Goal: Task Accomplishment & Management: Use online tool/utility

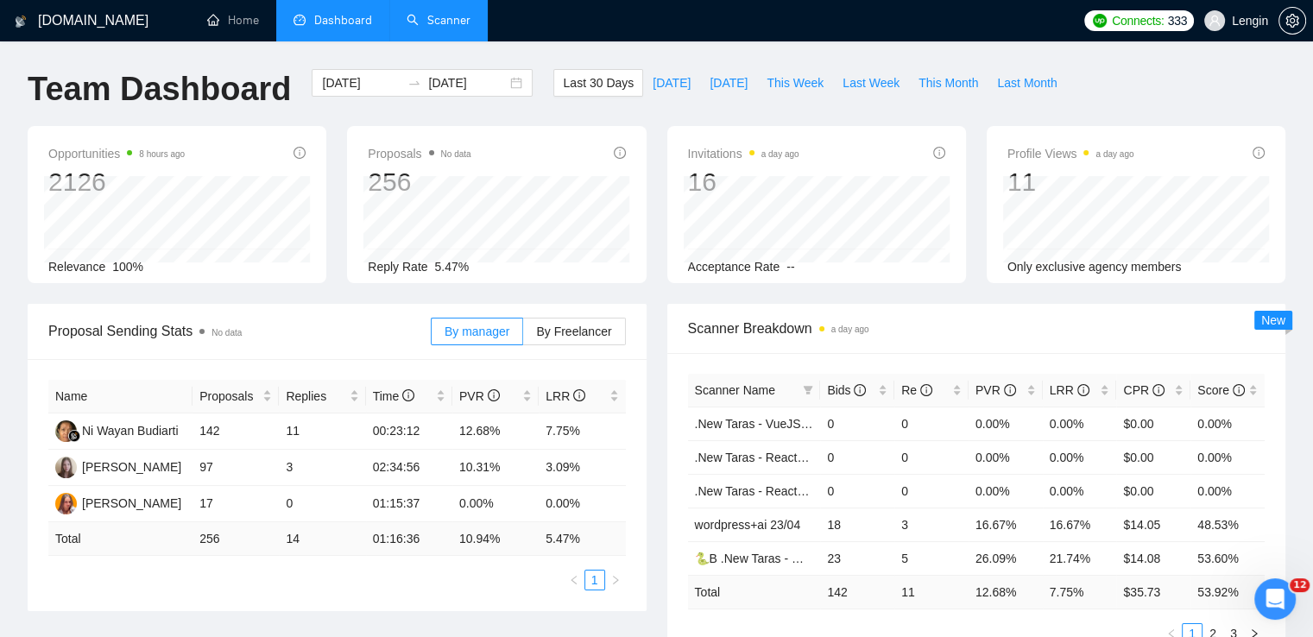
click at [435, 18] on link "Scanner" at bounding box center [439, 20] width 64 height 15
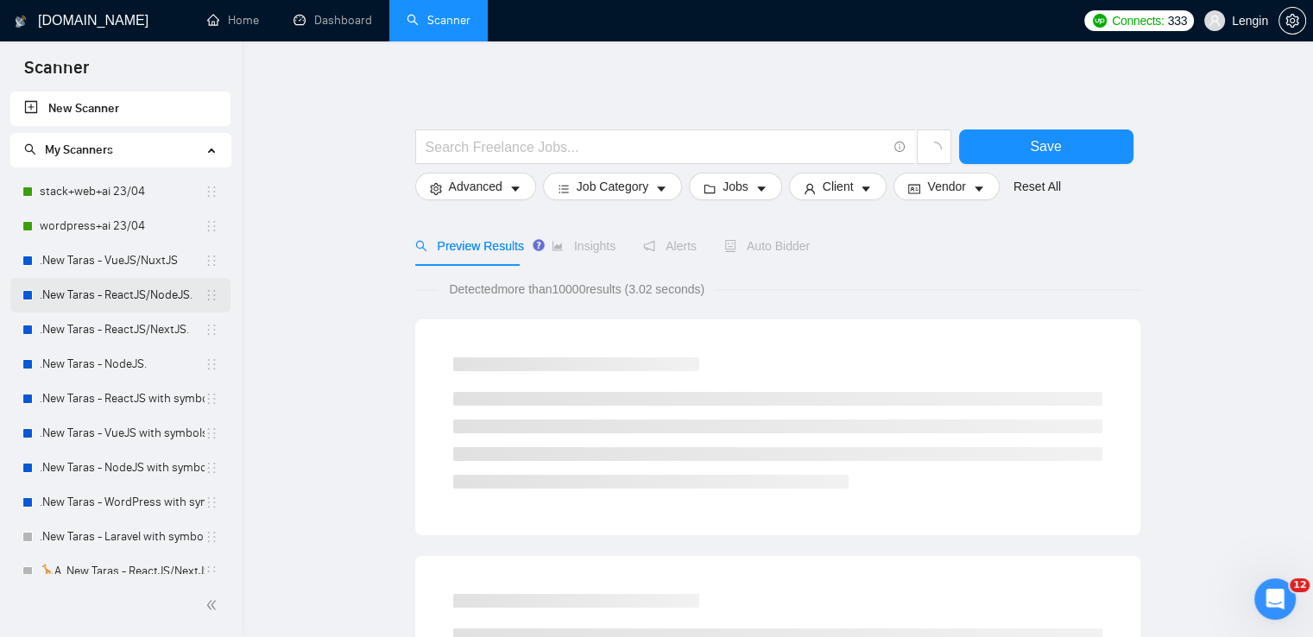
click at [142, 309] on link ".New Taras - ReactJS/NodeJS." at bounding box center [122, 295] width 165 height 35
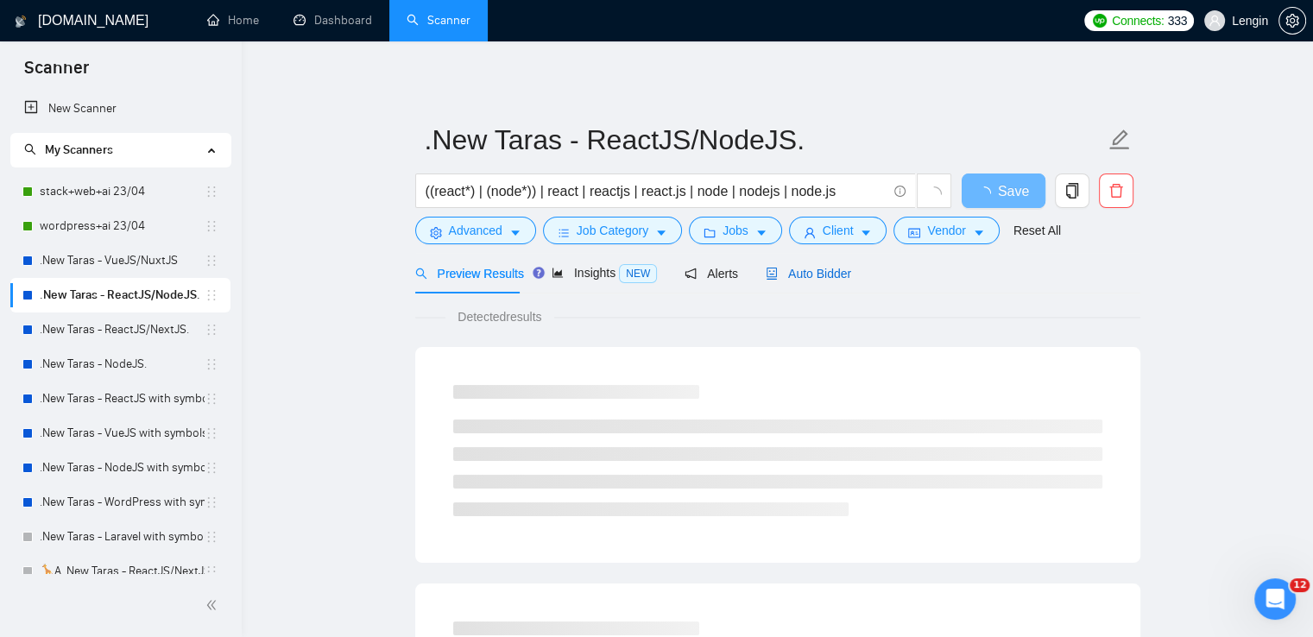
click at [835, 279] on span "Auto Bidder" at bounding box center [808, 274] width 85 height 14
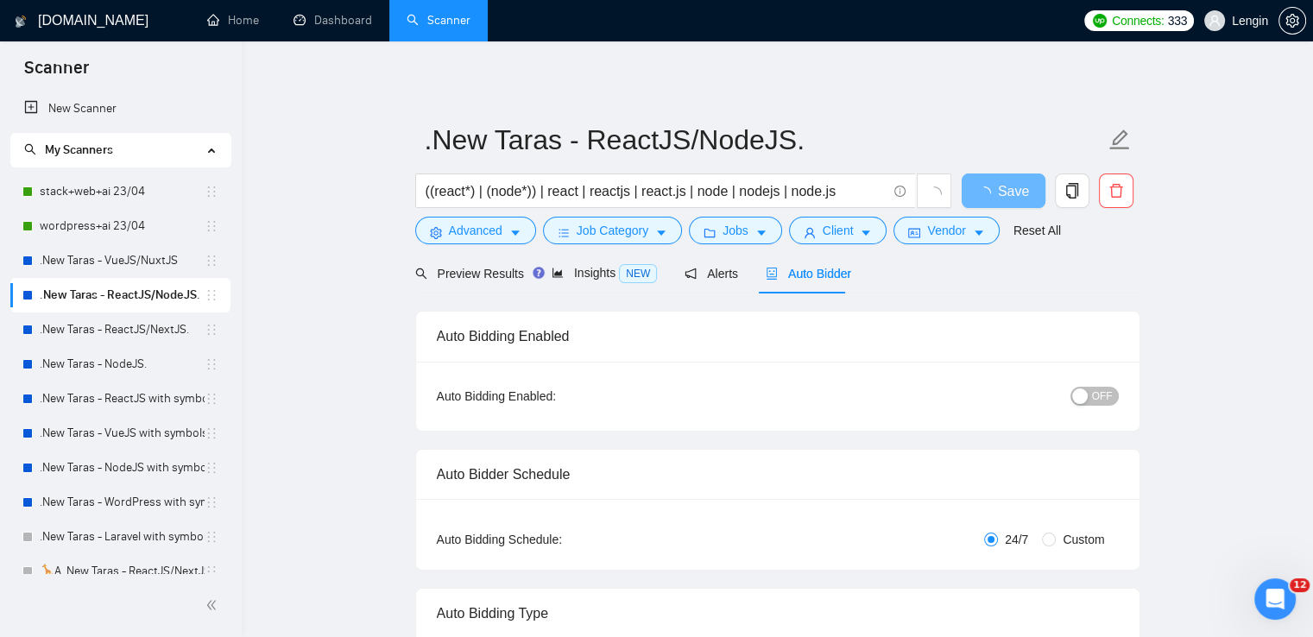
radio input "false"
radio input "true"
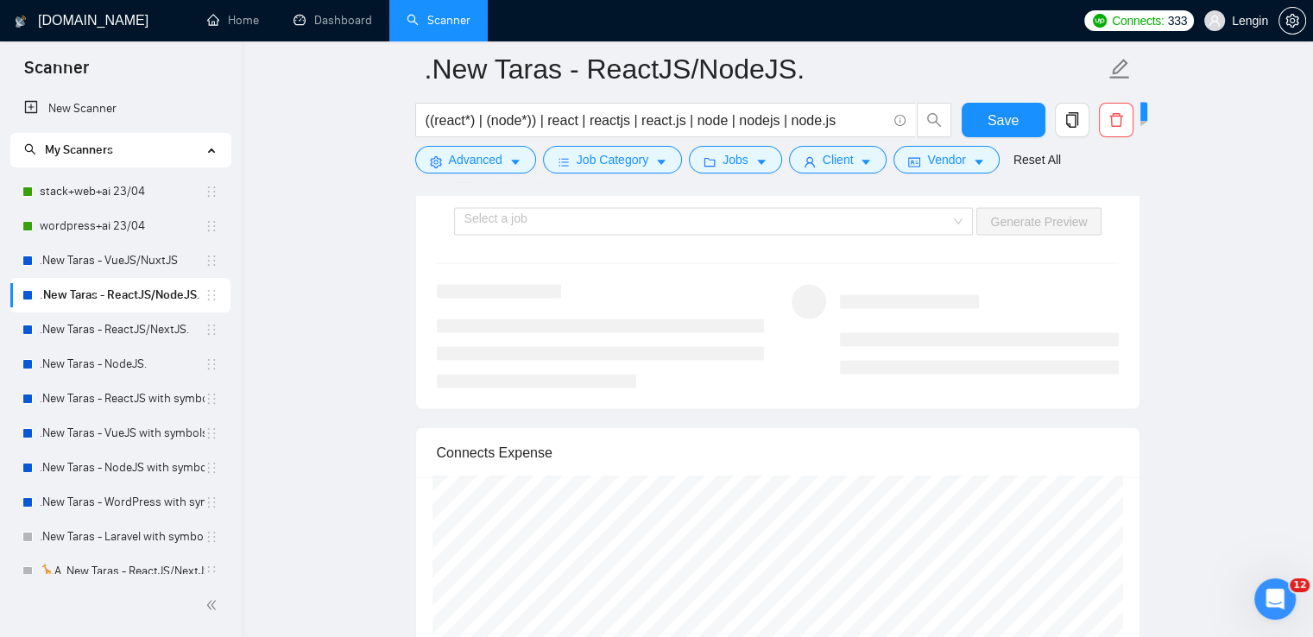
scroll to position [3686, 0]
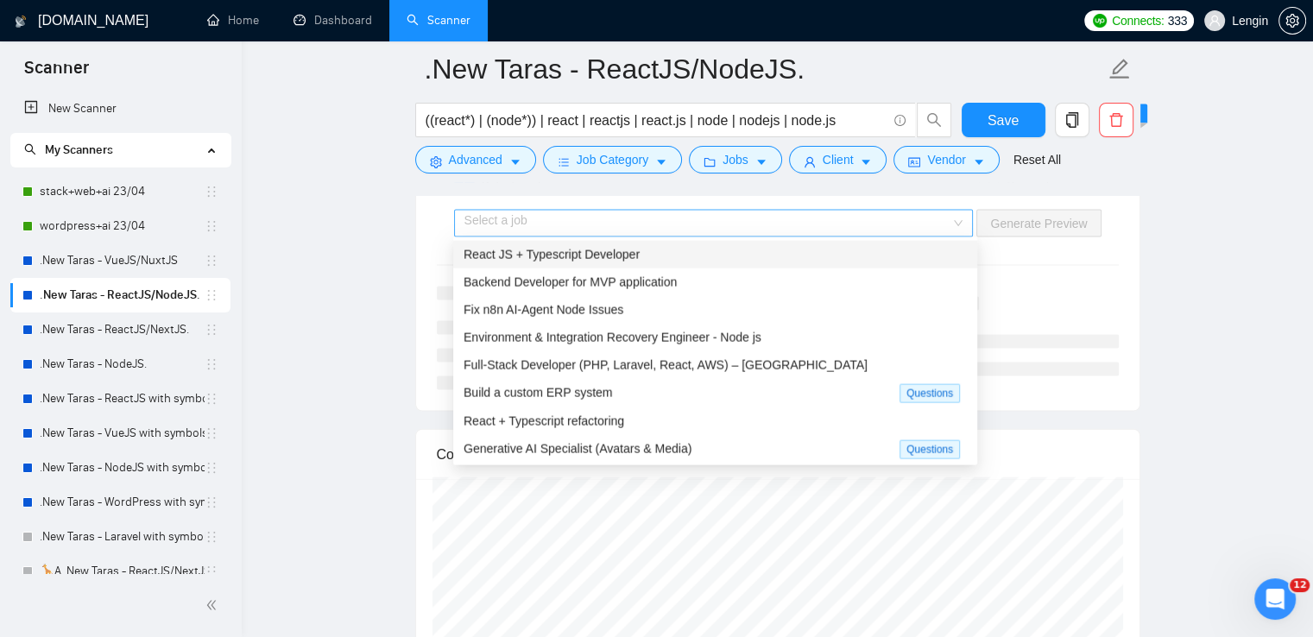
click at [965, 218] on div "Select a job" at bounding box center [714, 224] width 520 height 28
click at [707, 256] on div "React JS + Typescript Developer" at bounding box center [714, 254] width 503 height 19
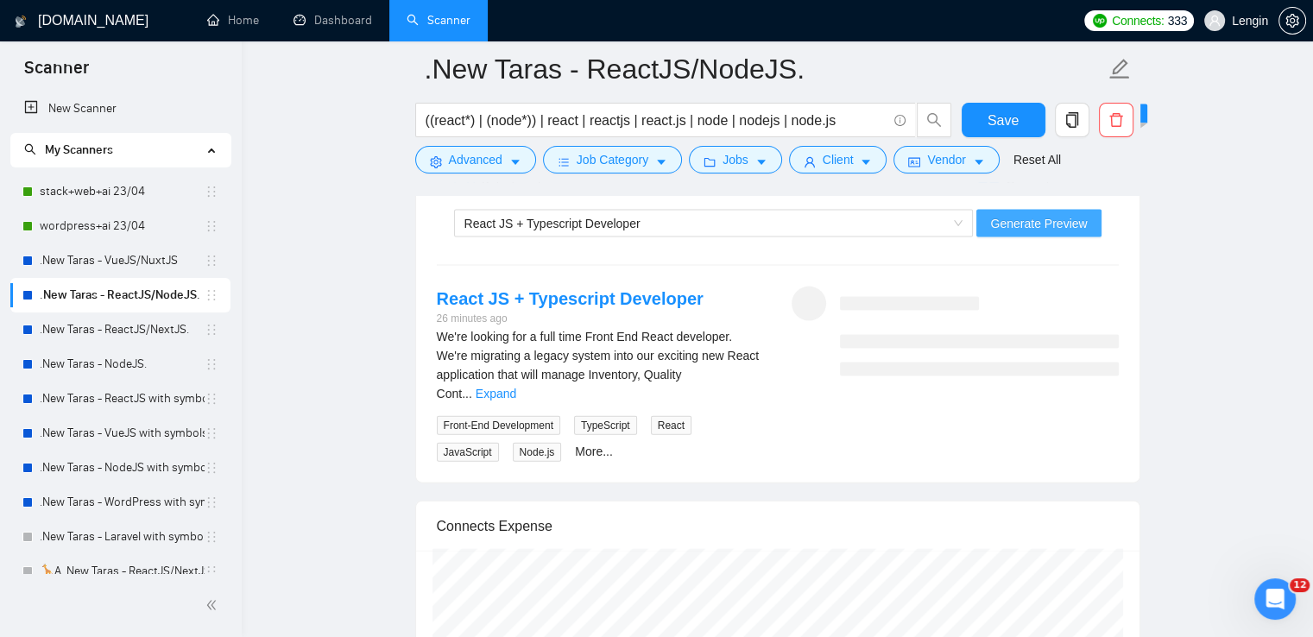
click at [1053, 214] on span "Generate Preview" at bounding box center [1038, 223] width 97 height 19
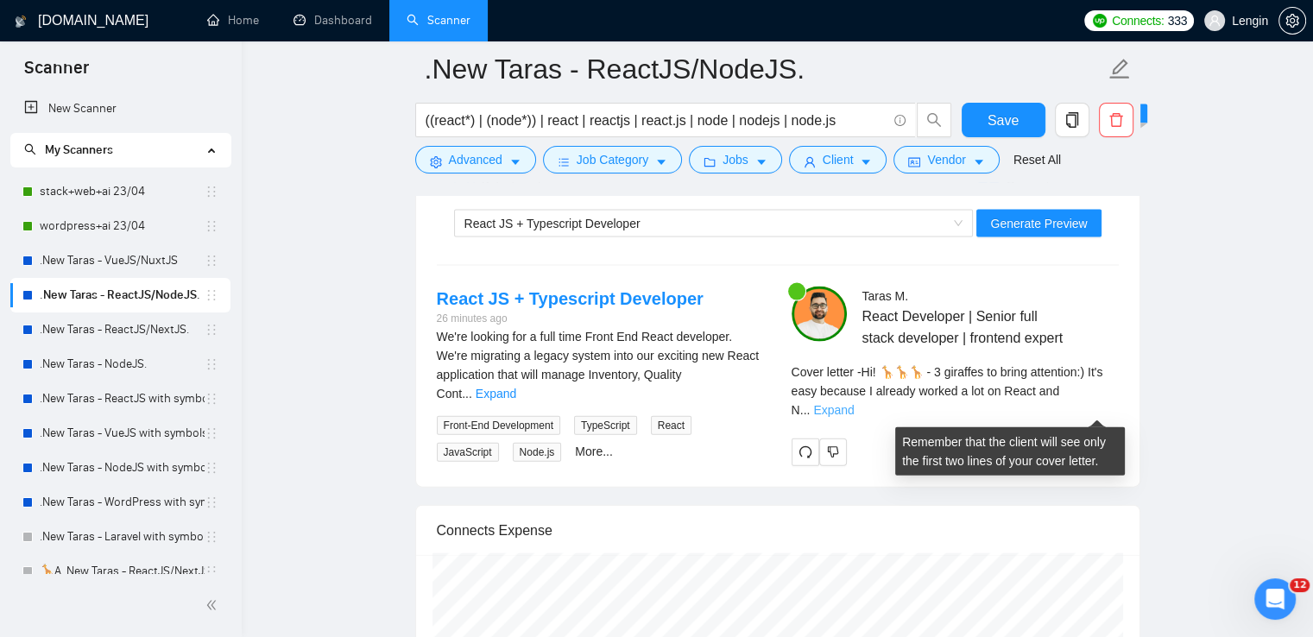
click at [854, 410] on link "Expand" at bounding box center [833, 410] width 41 height 14
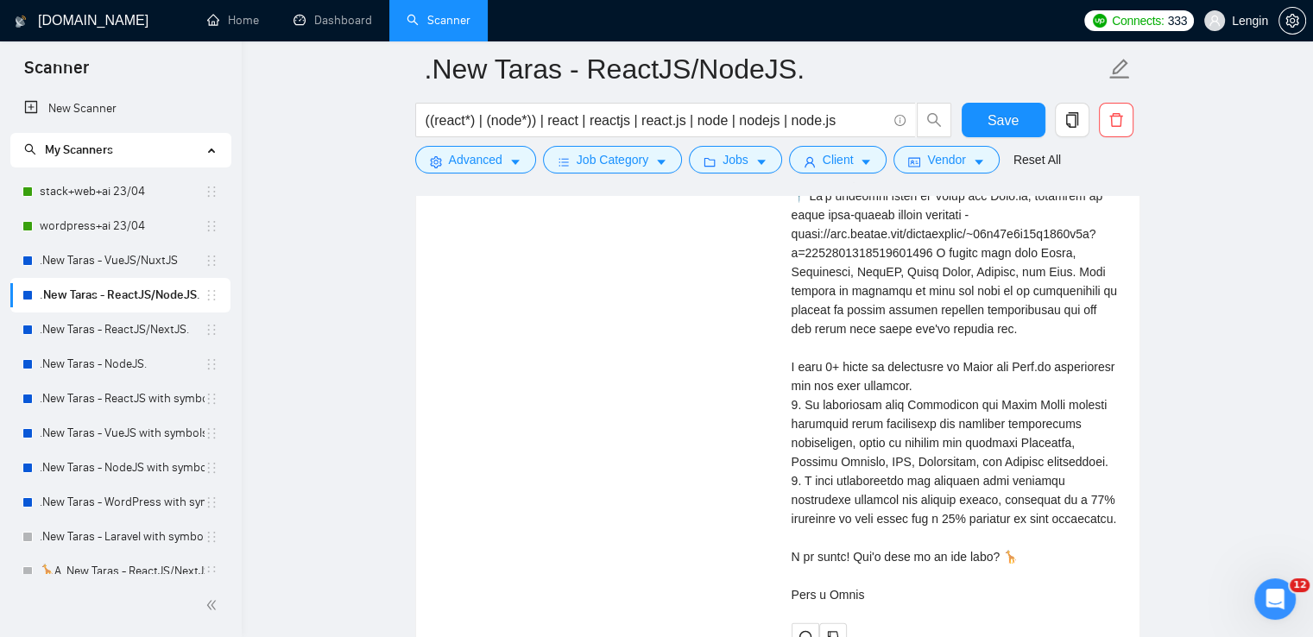
scroll to position [4010, 0]
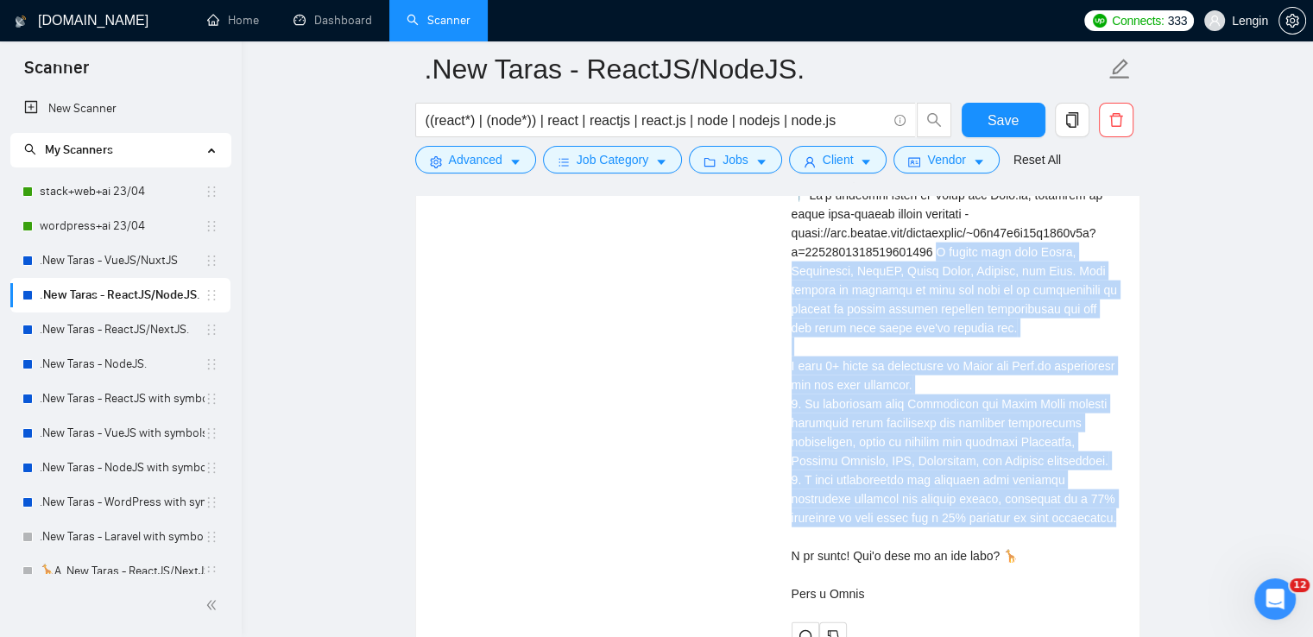
drag, startPoint x: 938, startPoint y: 270, endPoint x: 1072, endPoint y: 535, distance: 296.8
click at [1072, 535] on div "Cover letter" at bounding box center [954, 328] width 327 height 551
copy div "rked here with React, Typescript, NodeJS, React Query, Zustand, and Vite. This …"
